Goal: Book appointment/travel/reservation

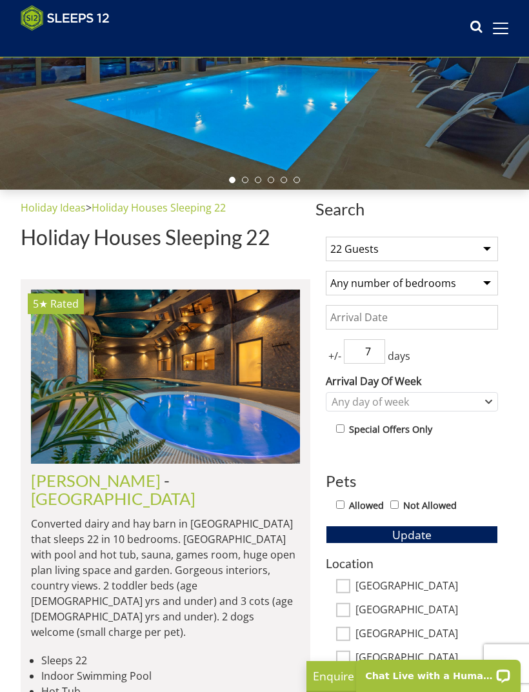
click at [460, 310] on input "Date" at bounding box center [412, 317] width 172 height 25
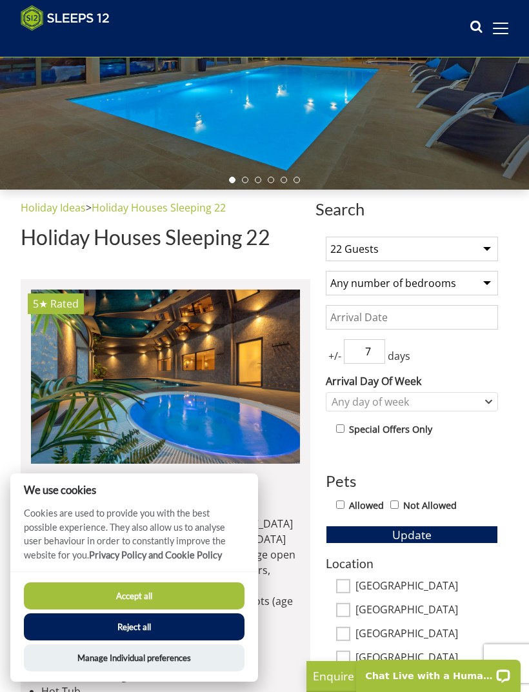
click at [480, 342] on div "+/- 7 days" at bounding box center [412, 351] width 172 height 25
click at [448, 321] on input "Date" at bounding box center [412, 317] width 172 height 25
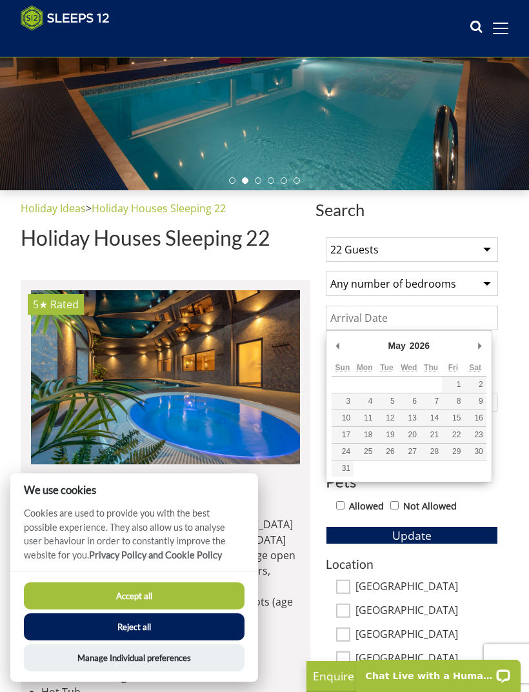
type input "01/05/2026"
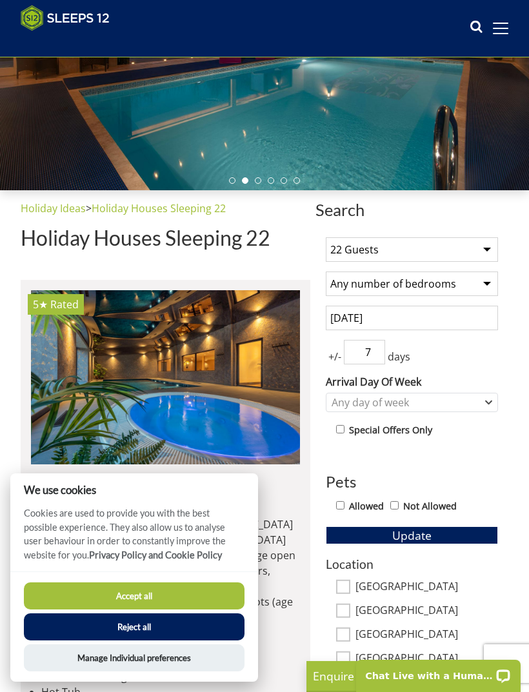
scroll to position [208, 0]
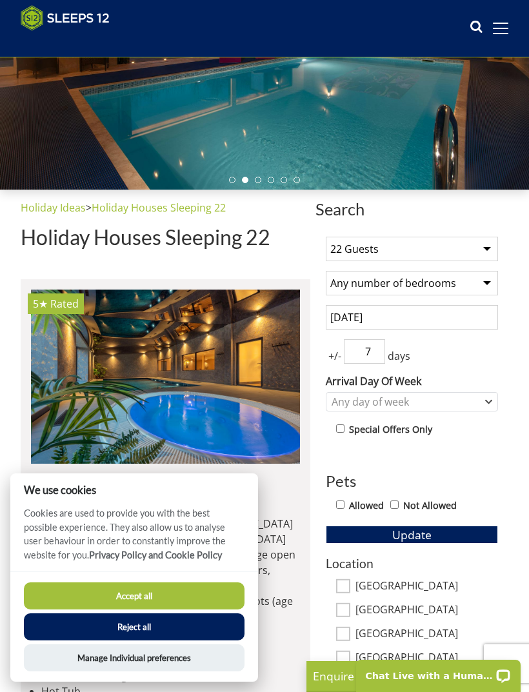
click at [344, 353] on input "7" at bounding box center [364, 351] width 41 height 25
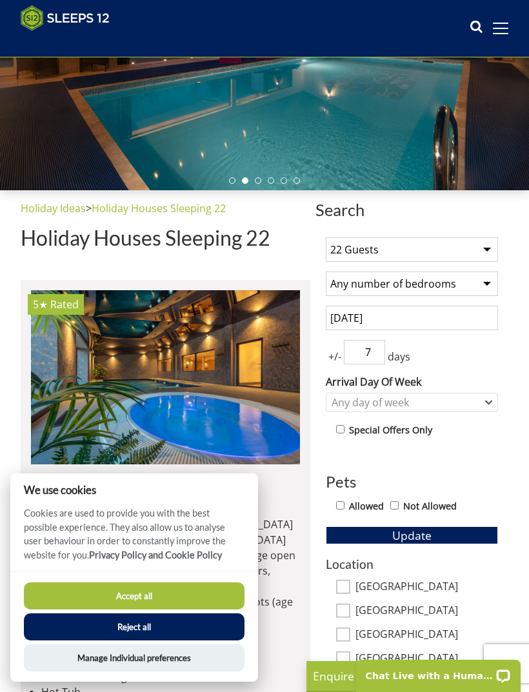
click at [377, 353] on input "7" at bounding box center [364, 352] width 41 height 25
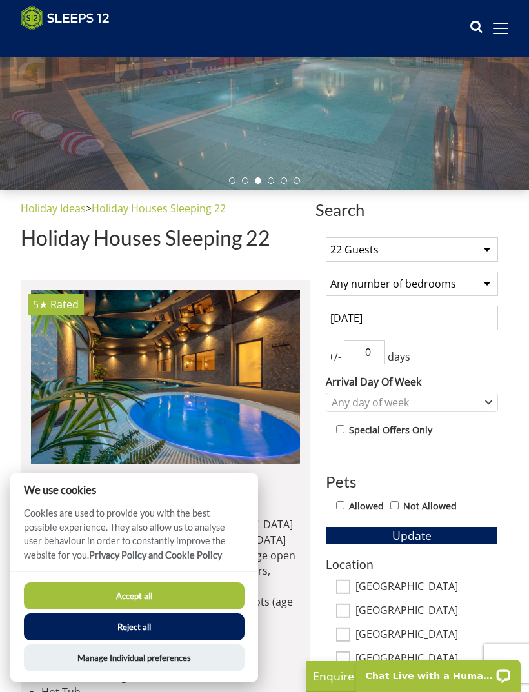
type input "0"
click at [480, 405] on div "Any day of week" at bounding box center [405, 402] width 154 height 14
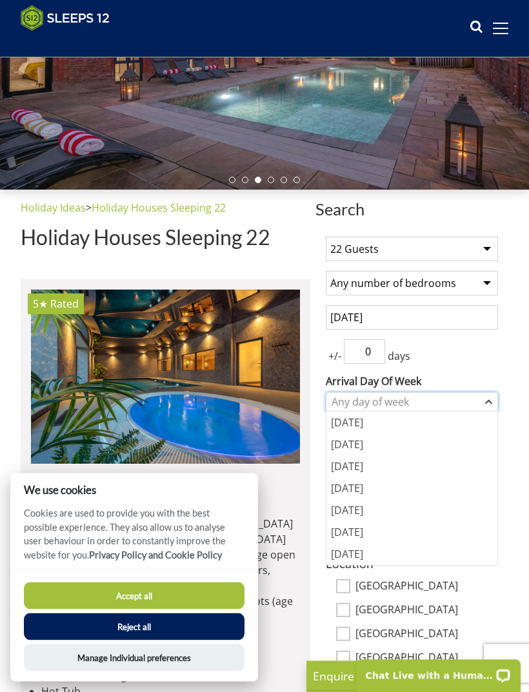
scroll to position [208, 0]
click at [402, 505] on div "[DATE]" at bounding box center [411, 510] width 171 height 22
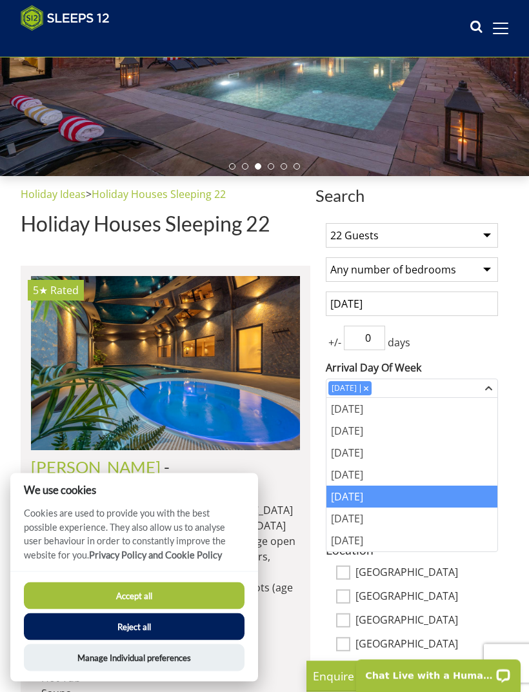
scroll to position [227, 0]
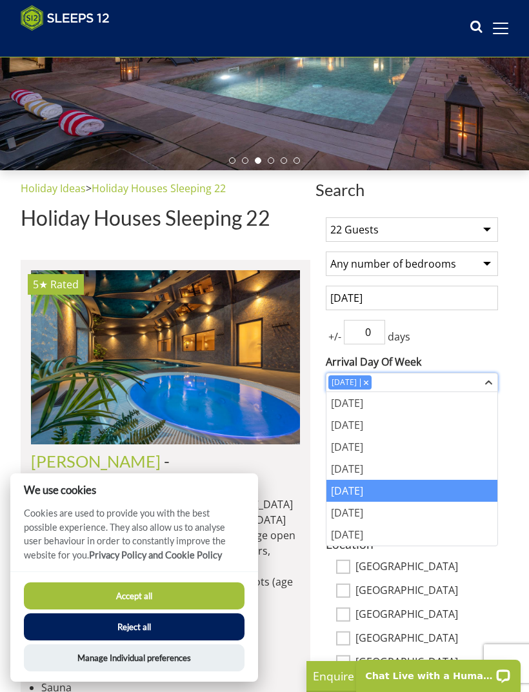
click at [486, 379] on icon "Combobox" at bounding box center [488, 383] width 7 height 8
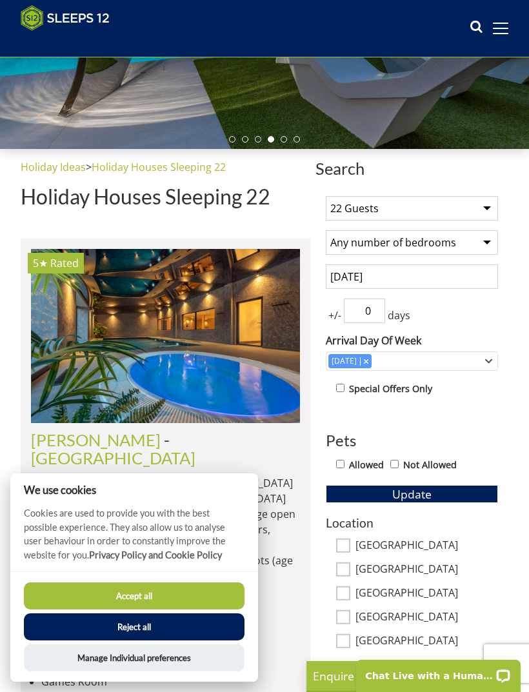
click at [370, 309] on input "0" at bounding box center [364, 311] width 41 height 25
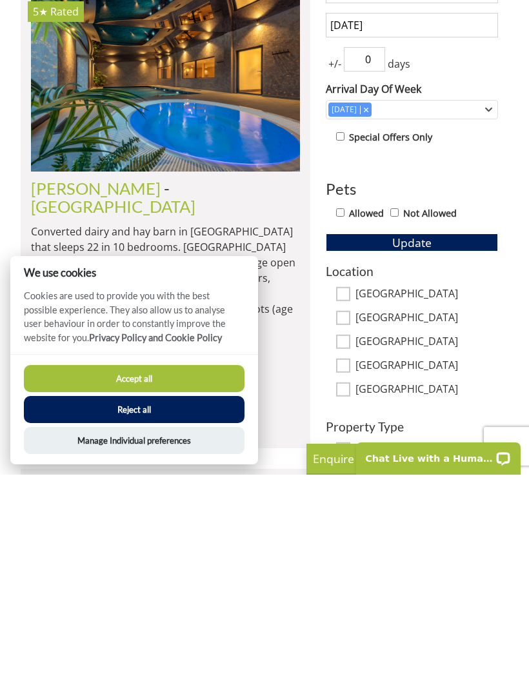
scroll to position [288, 0]
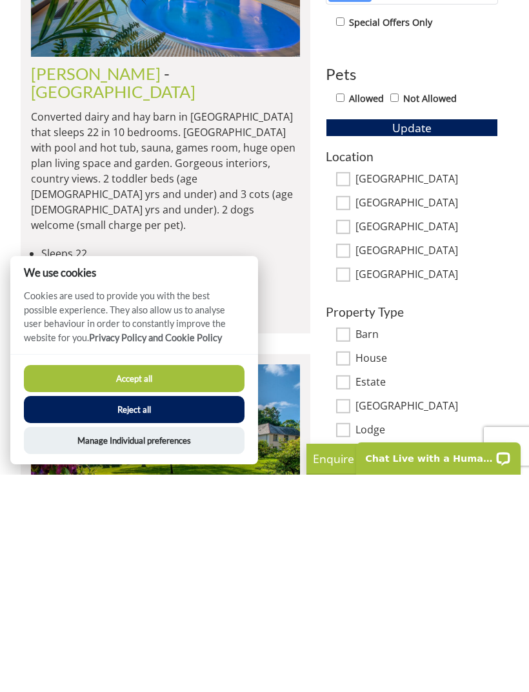
click at [466, 336] on button "Update" at bounding box center [412, 345] width 172 height 18
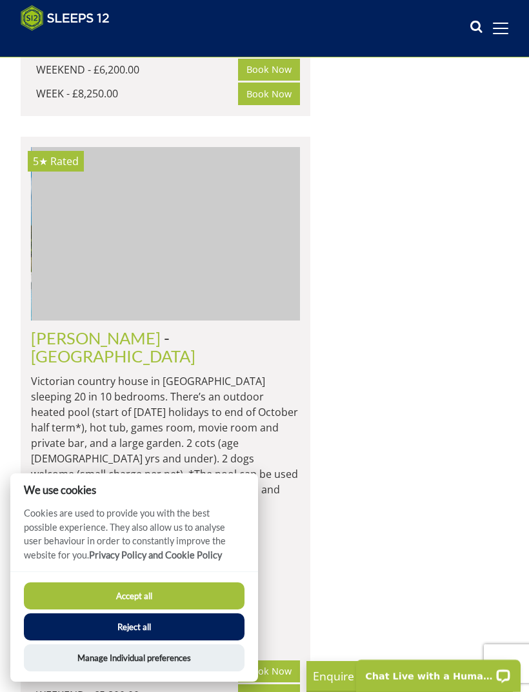
scroll to position [0, 269]
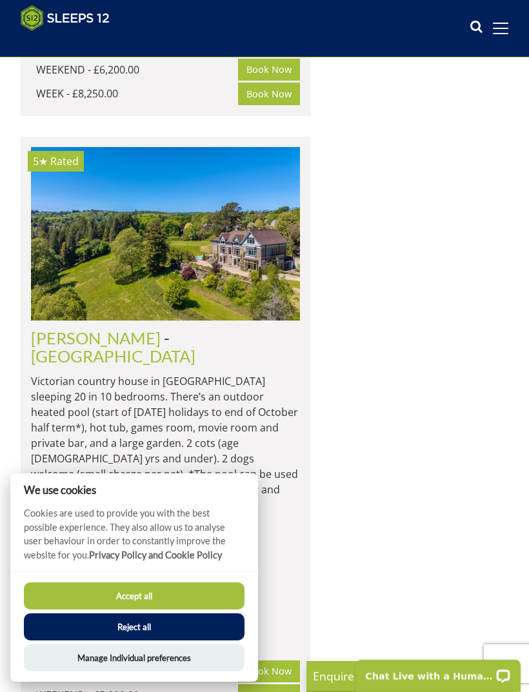
click at [202, 609] on button "Accept all" at bounding box center [134, 595] width 221 height 27
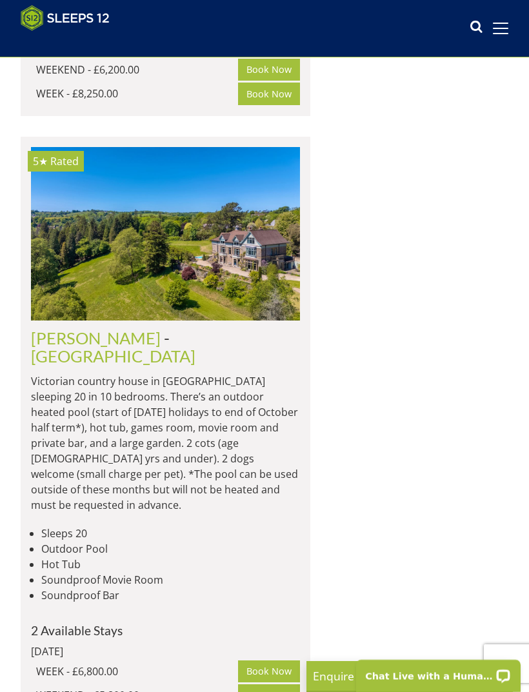
scroll to position [158, 0]
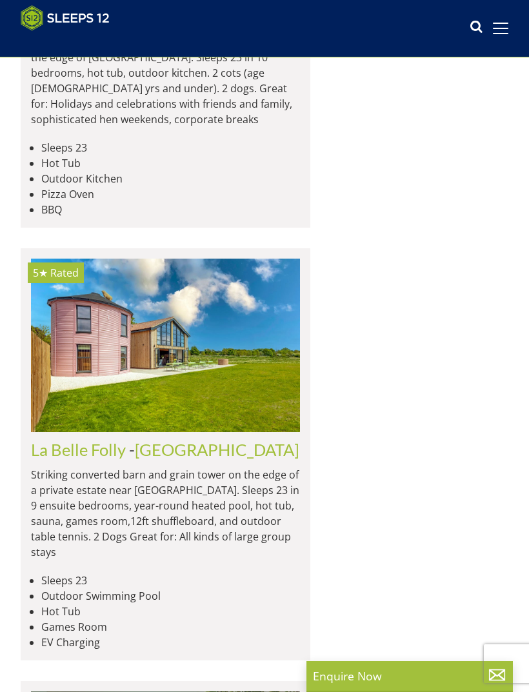
scroll to position [1175, 0]
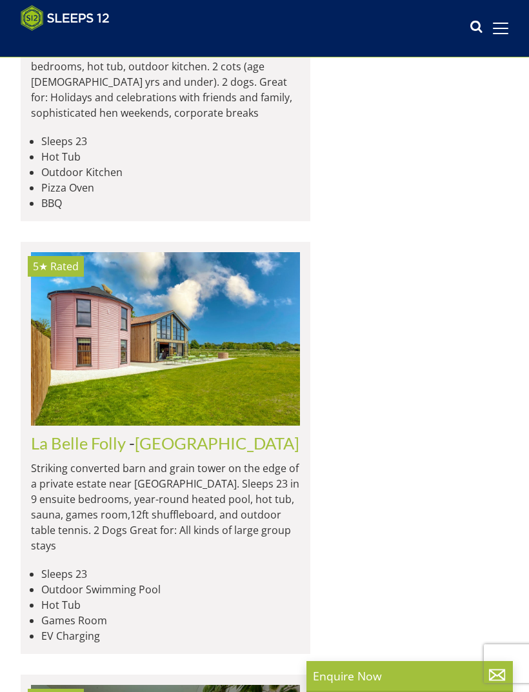
click at [223, 434] on h2 "La Belle Folly - [GEOGRAPHIC_DATA]" at bounding box center [165, 443] width 269 height 18
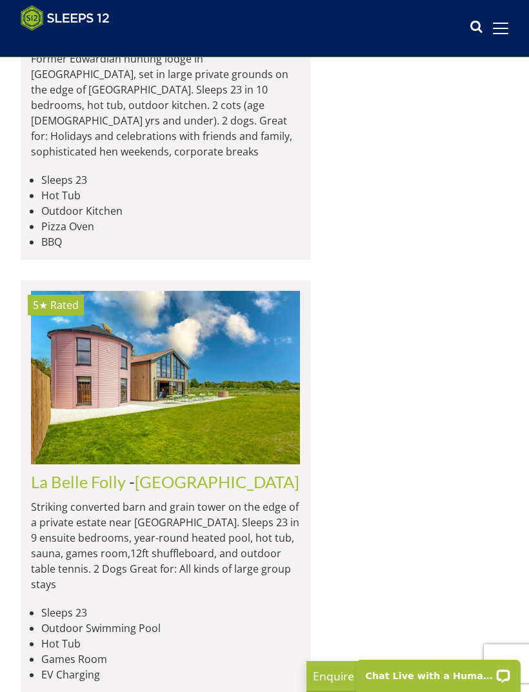
scroll to position [1179, 0]
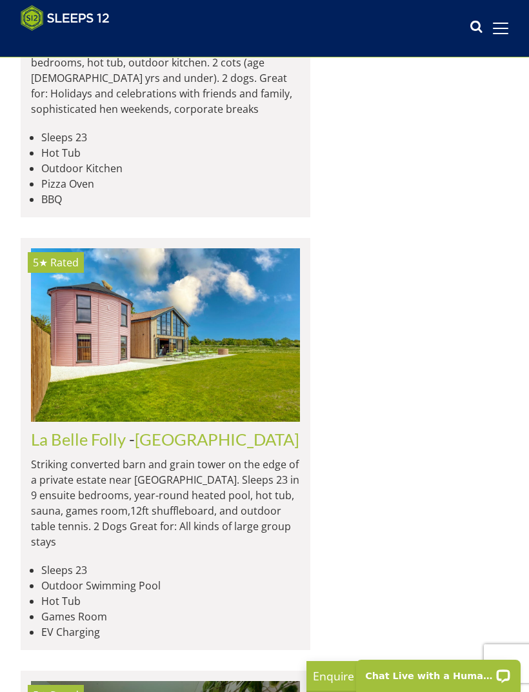
click at [184, 430] on link "[GEOGRAPHIC_DATA]" at bounding box center [217, 439] width 164 height 19
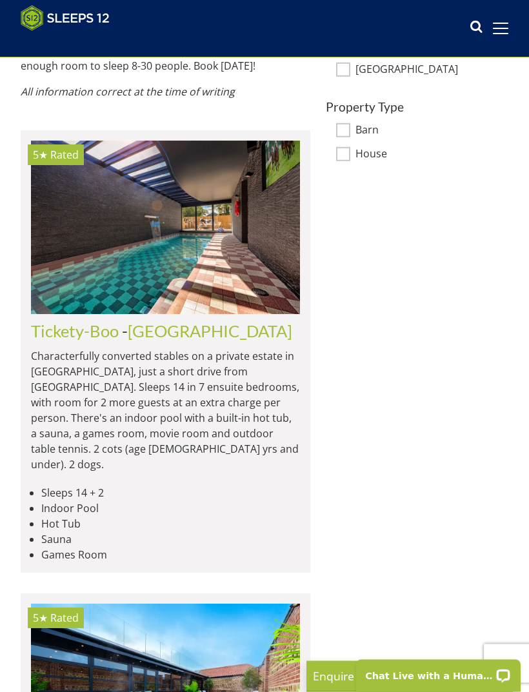
scroll to position [907, 0]
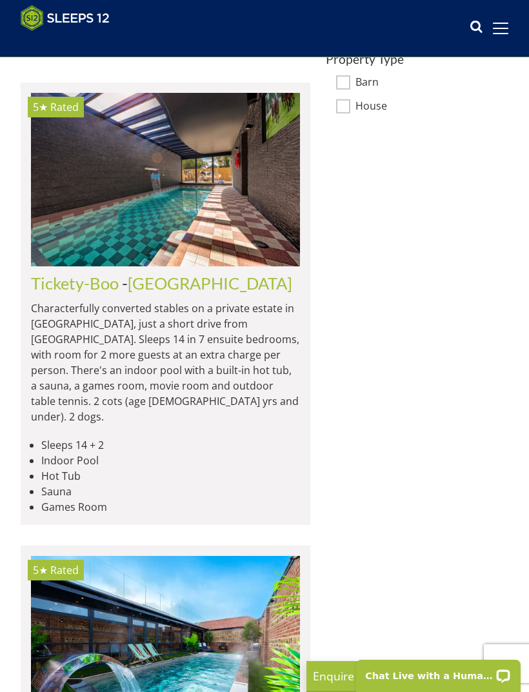
click at [179, 273] on link "[GEOGRAPHIC_DATA]" at bounding box center [210, 282] width 164 height 19
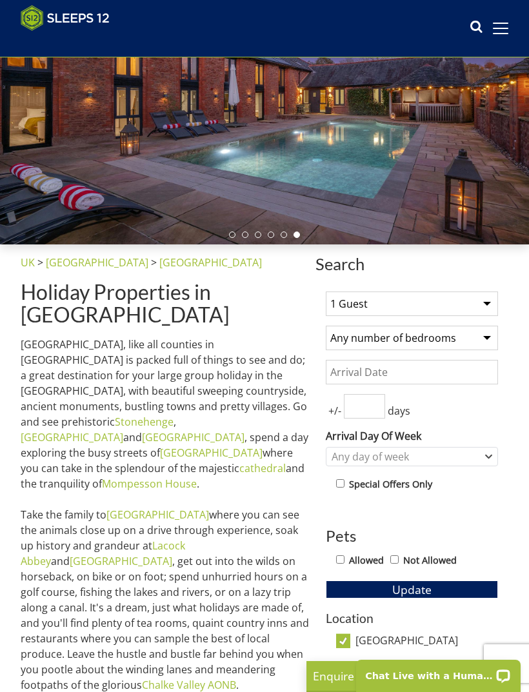
scroll to position [152, 0]
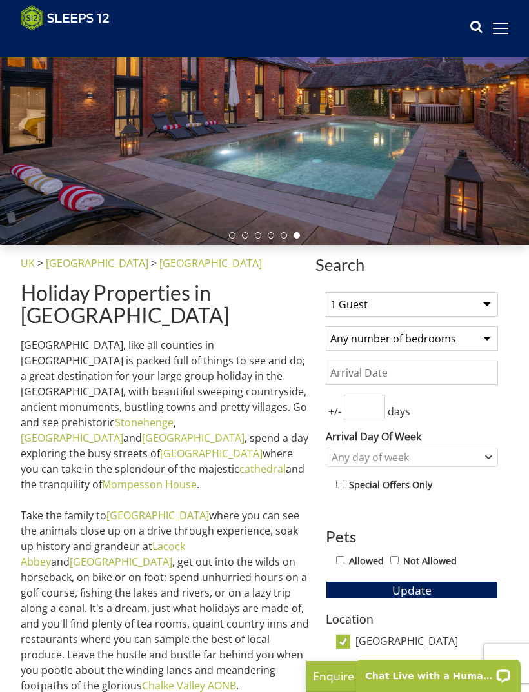
click at [476, 297] on select "1 Guest 2 Guests 3 Guests 4 Guests 5 Guests 6 Guests 7 Guests 8 Guests 9 Guests…" at bounding box center [412, 304] width 172 height 25
select select "22"
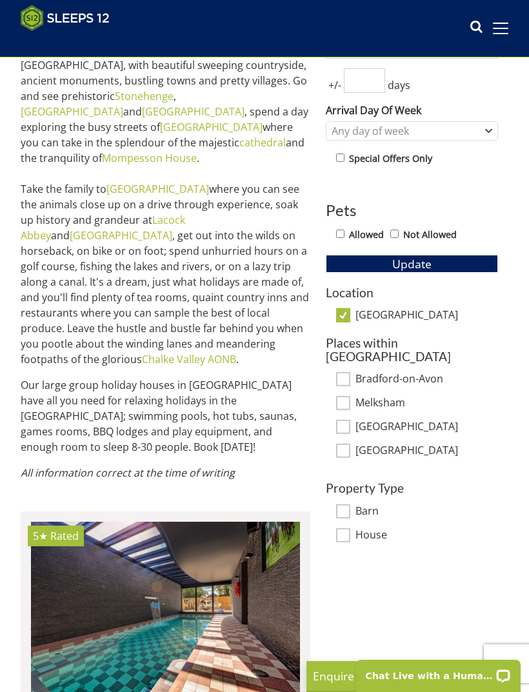
scroll to position [477, 0]
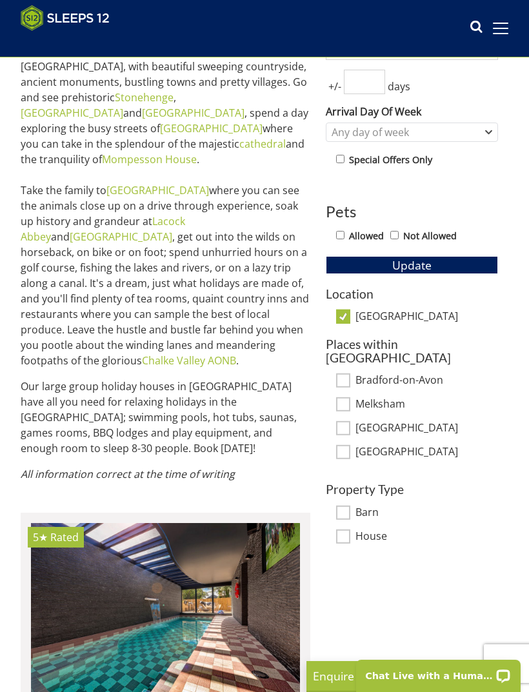
click at [337, 312] on input "[GEOGRAPHIC_DATA]" at bounding box center [343, 317] width 14 height 14
checkbox input "false"
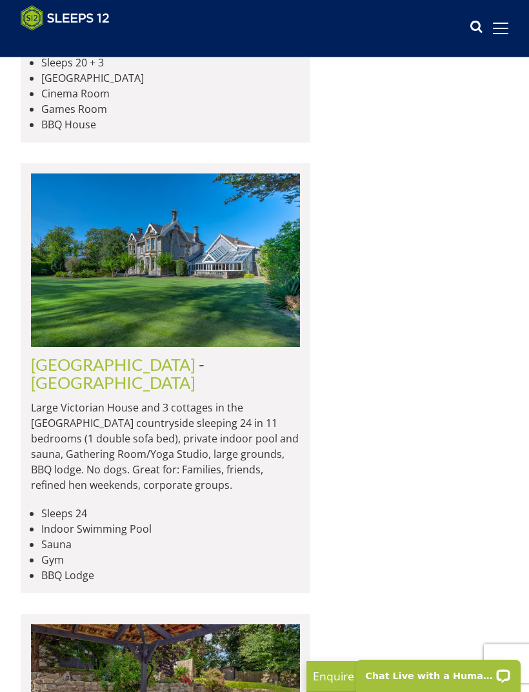
scroll to position [2221, 0]
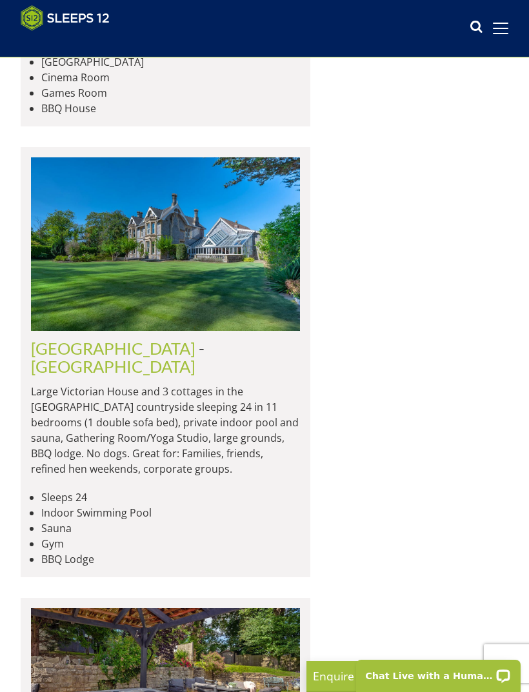
click at [96, 339] on link "[GEOGRAPHIC_DATA]" at bounding box center [113, 348] width 164 height 19
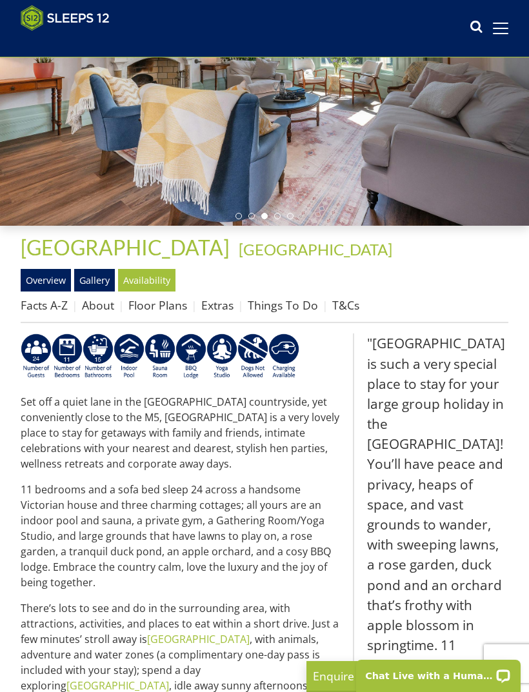
scroll to position [172, 0]
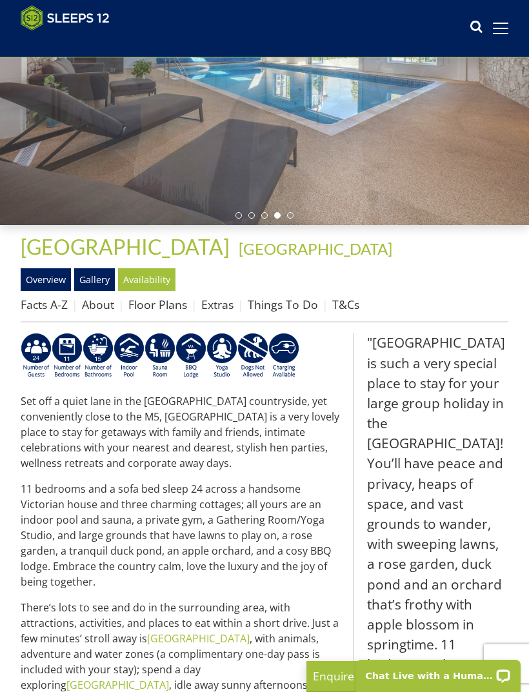
click at [168, 302] on link "Floor Plans" at bounding box center [157, 304] width 59 height 15
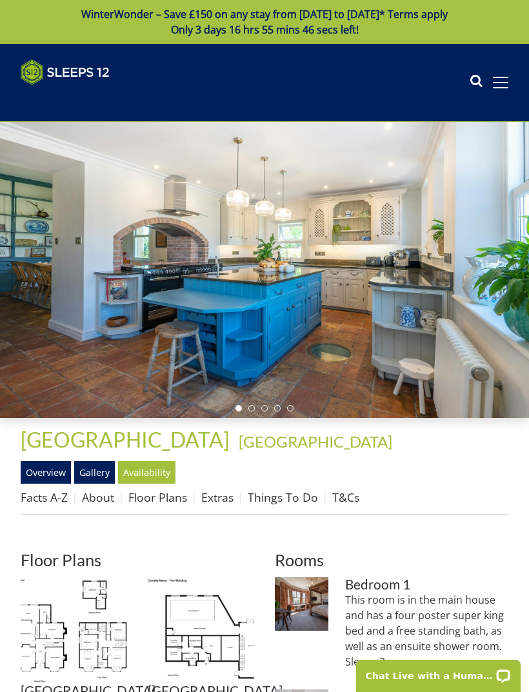
click at [157, 471] on link "Availability" at bounding box center [146, 472] width 57 height 22
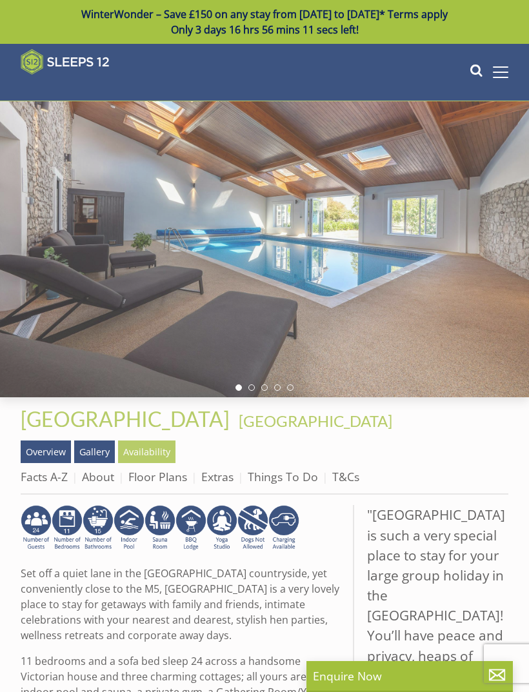
scroll to position [172, 0]
